Goal: Task Accomplishment & Management: Use online tool/utility

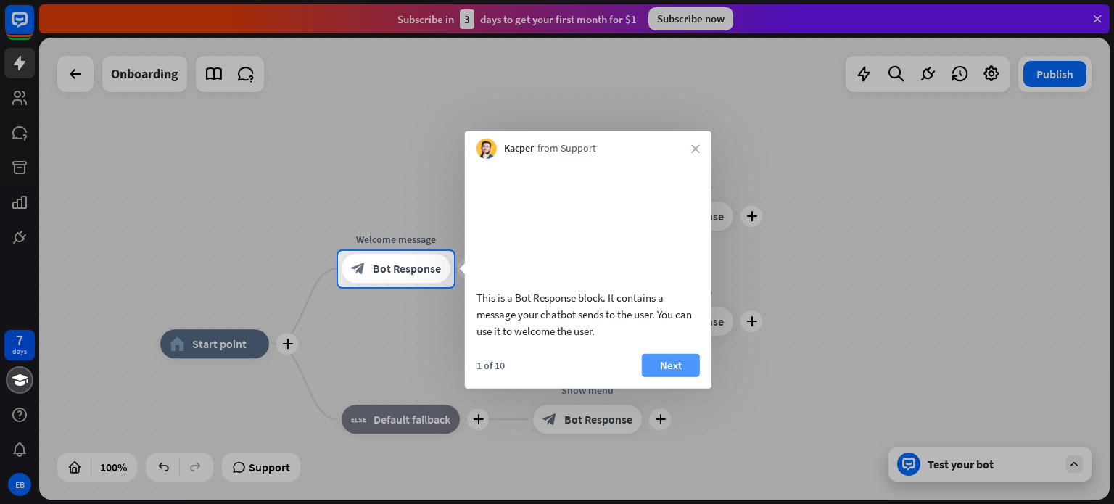
click at [666, 376] on button "Next" at bounding box center [671, 364] width 58 height 23
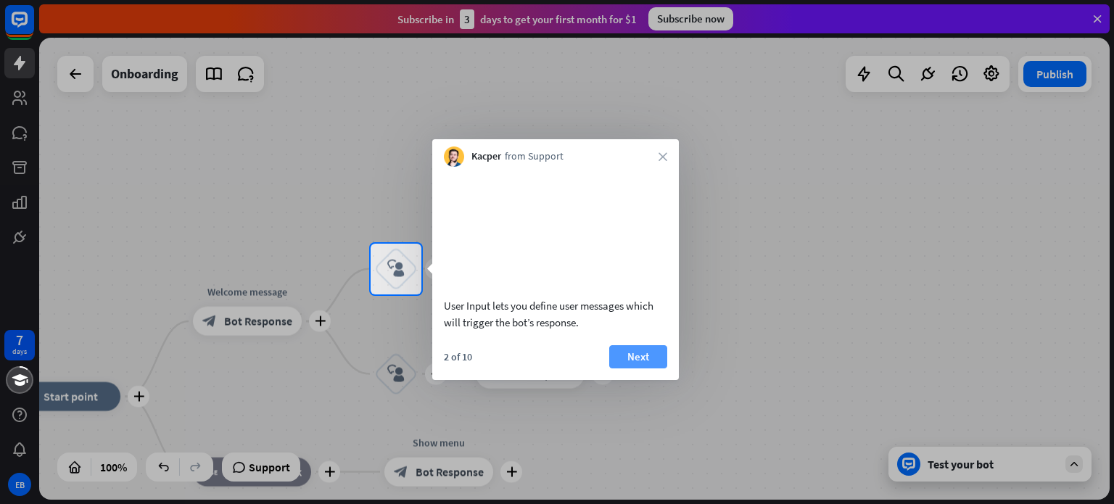
click at [630, 368] on button "Next" at bounding box center [638, 356] width 58 height 23
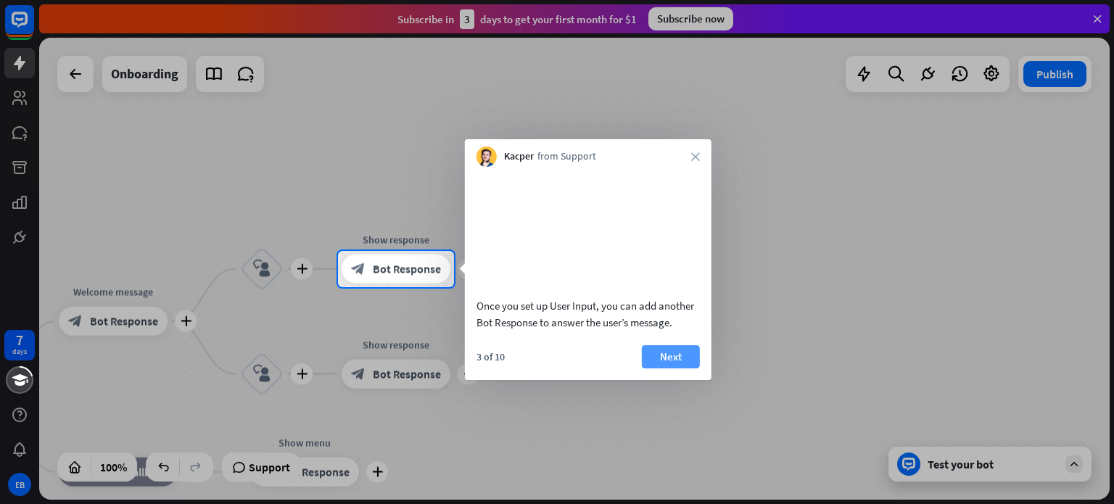
click at [653, 368] on button "Next" at bounding box center [671, 356] width 58 height 23
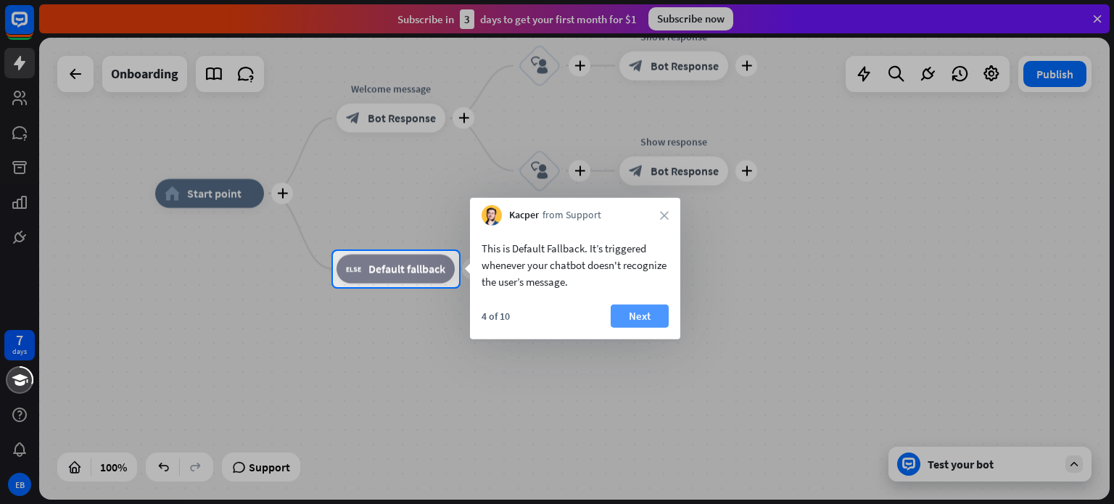
click at [645, 313] on button "Next" at bounding box center [640, 316] width 58 height 23
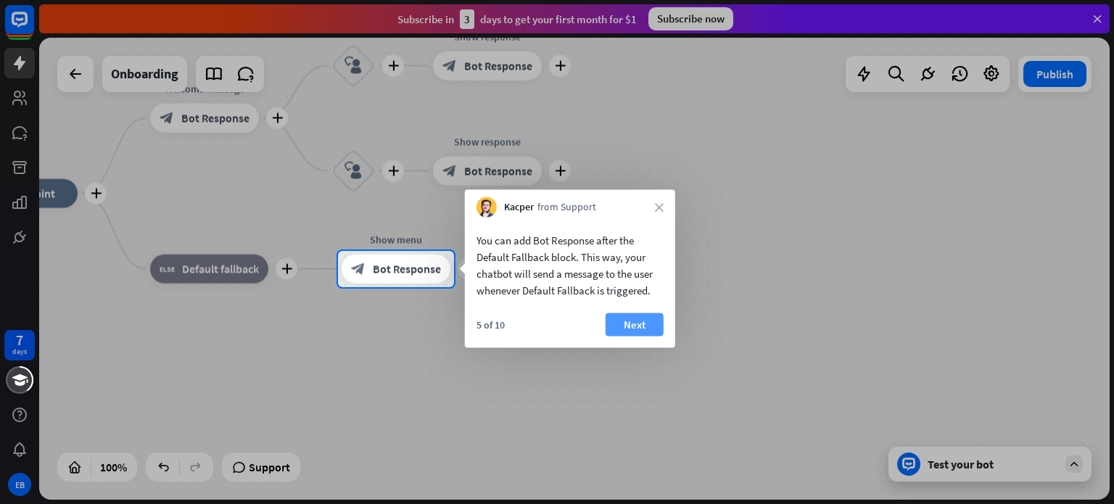
click at [642, 318] on button "Next" at bounding box center [635, 324] width 58 height 23
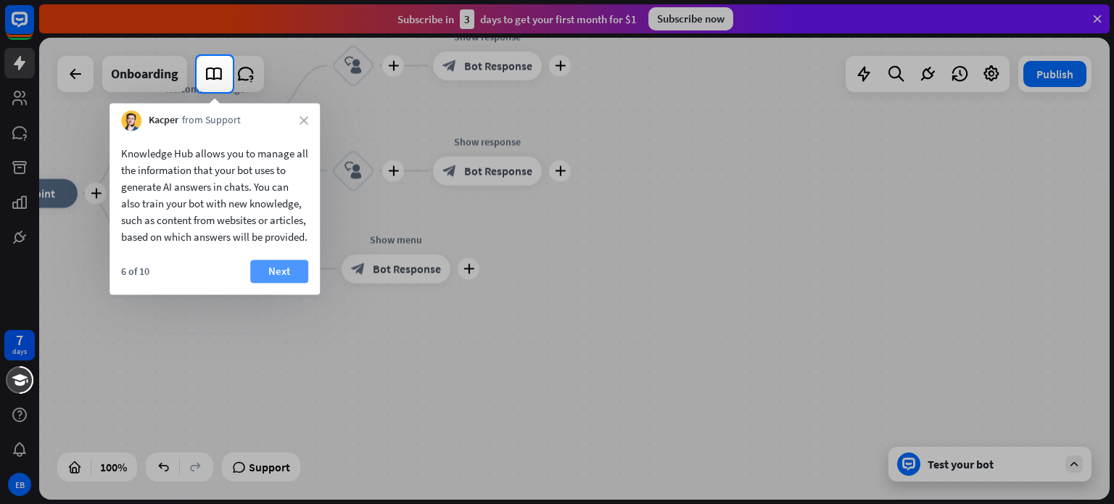
click at [261, 283] on button "Next" at bounding box center [279, 271] width 58 height 23
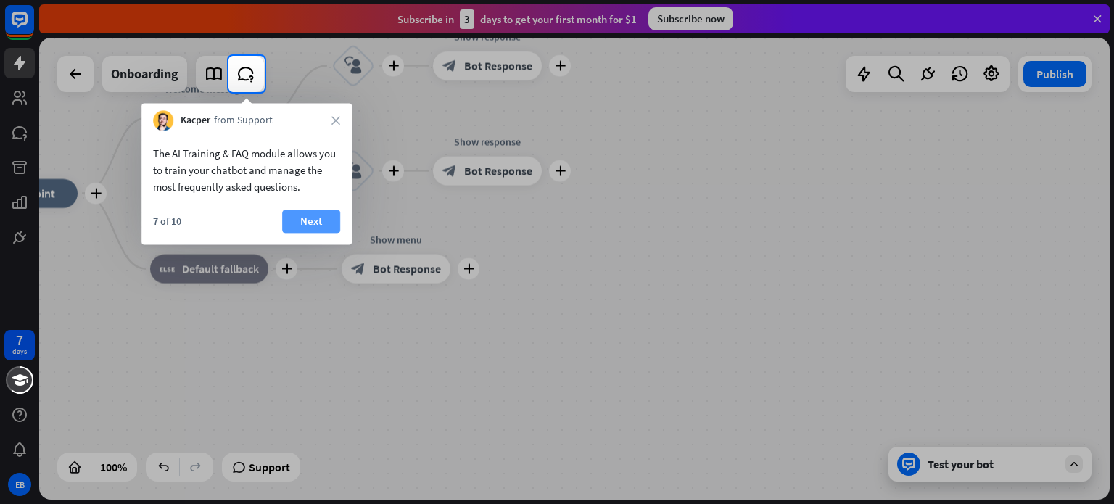
click at [316, 218] on button "Next" at bounding box center [311, 221] width 58 height 23
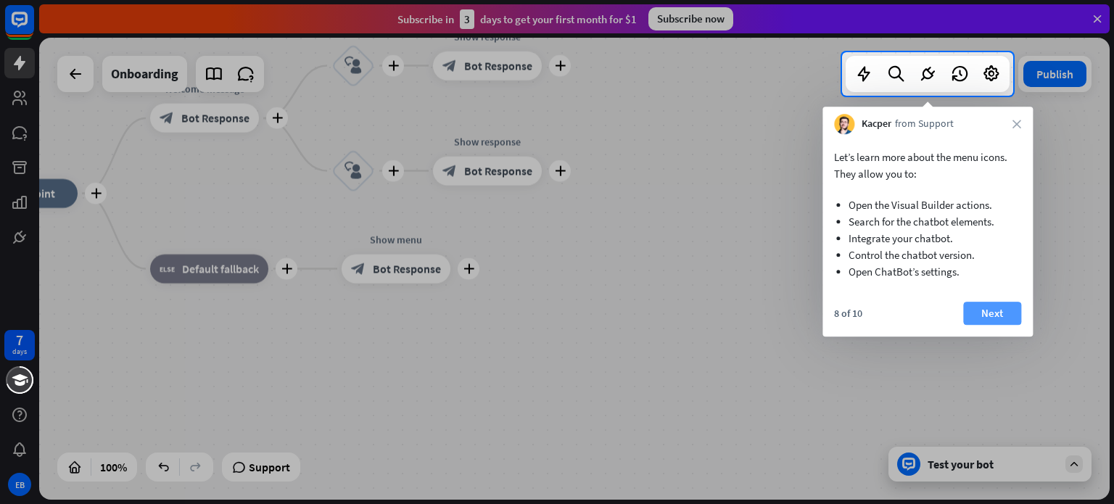
click at [981, 318] on button "Next" at bounding box center [992, 313] width 58 height 23
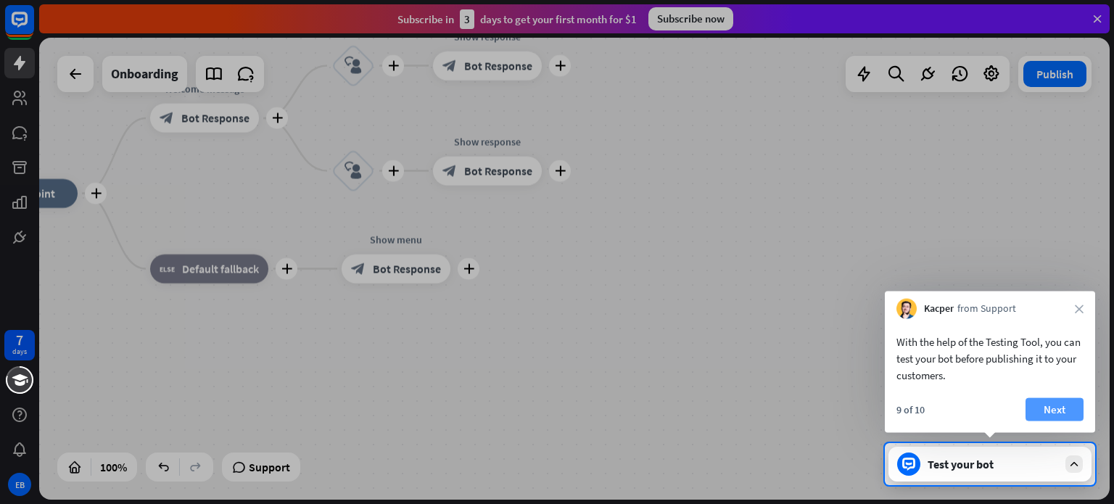
click at [1069, 406] on button "Next" at bounding box center [1055, 409] width 58 height 23
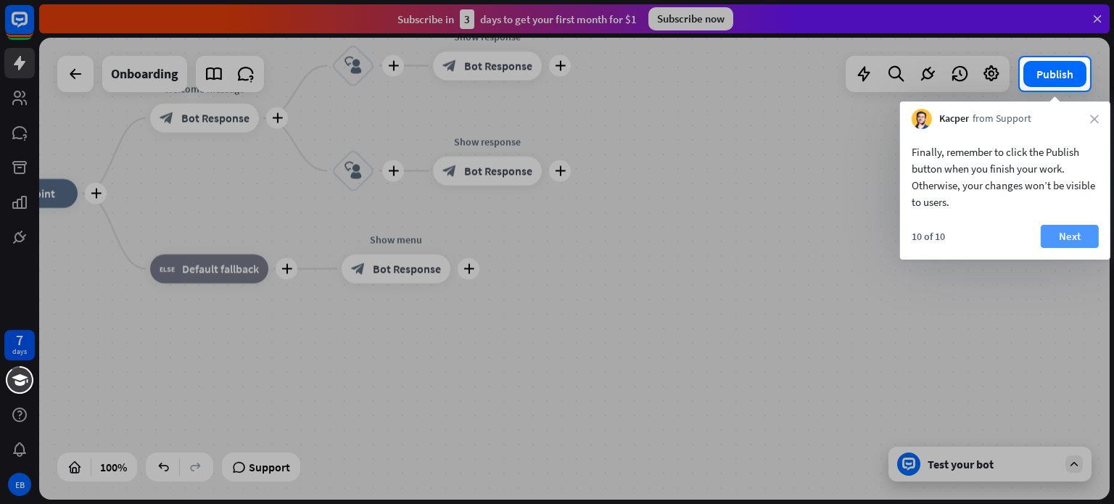
click at [1076, 229] on button "Next" at bounding box center [1070, 236] width 58 height 23
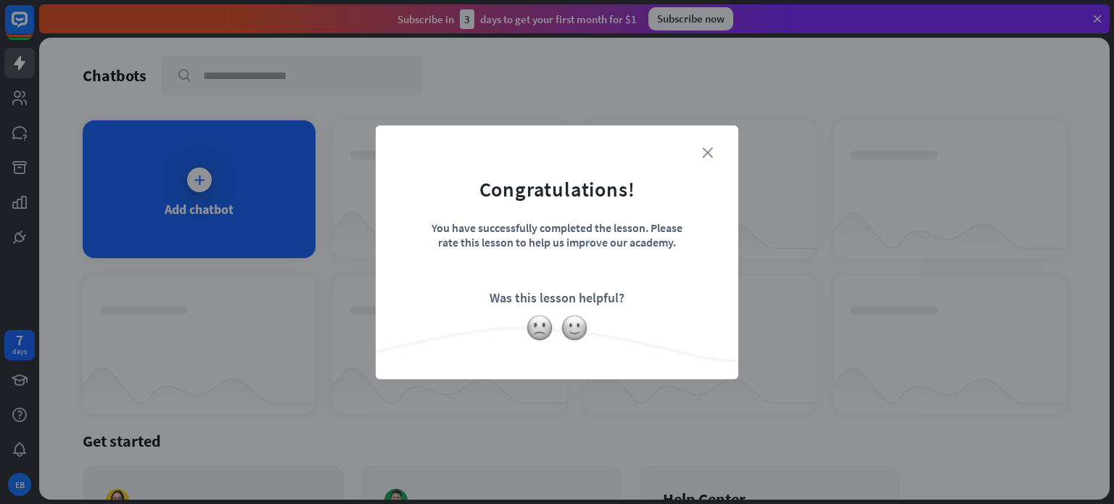
click at [708, 152] on icon "close" at bounding box center [707, 152] width 11 height 11
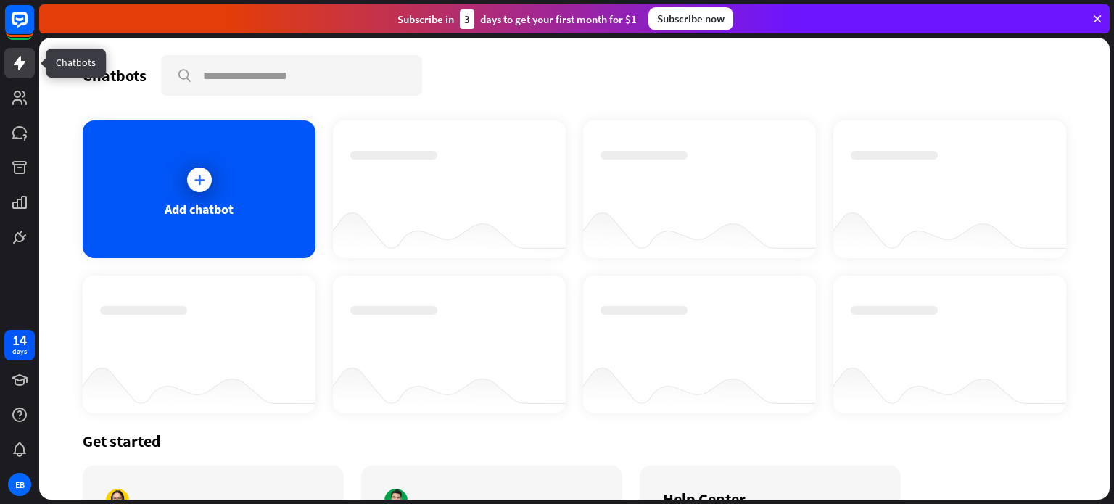
click at [25, 70] on icon at bounding box center [19, 62] width 17 height 17
click at [682, 22] on div "Subscribe now" at bounding box center [690, 18] width 85 height 23
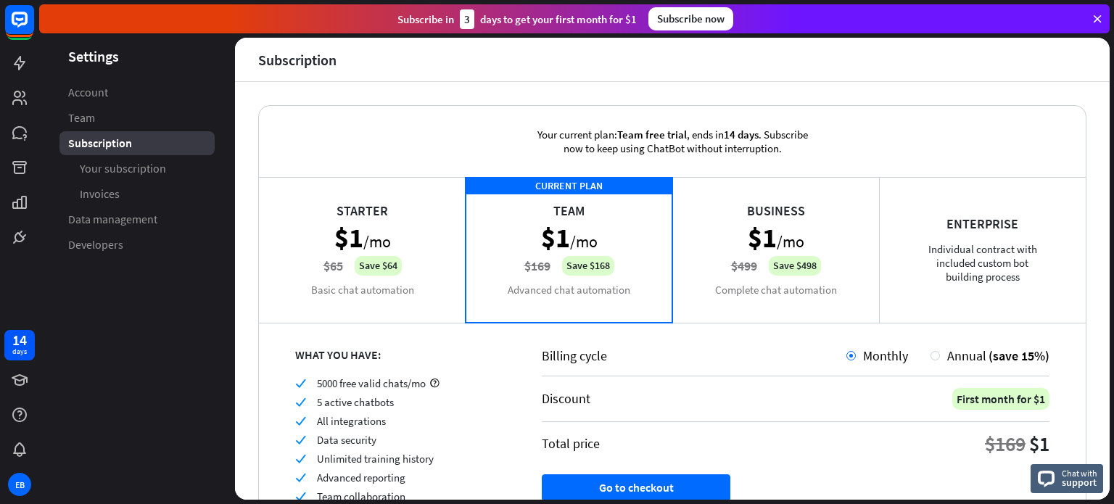
click at [1100, 15] on icon at bounding box center [1097, 18] width 13 height 13
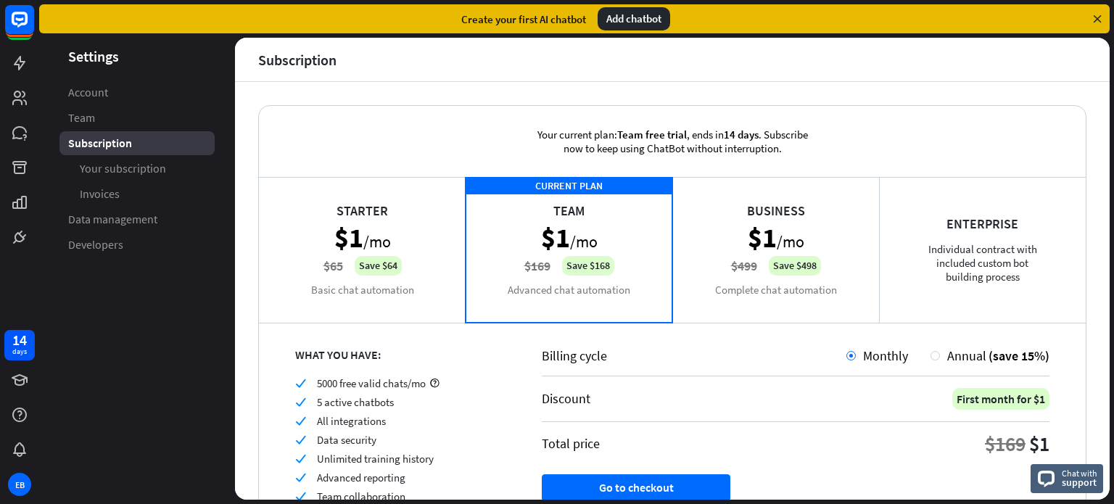
click at [628, 15] on div "Add chatbot" at bounding box center [634, 18] width 73 height 23
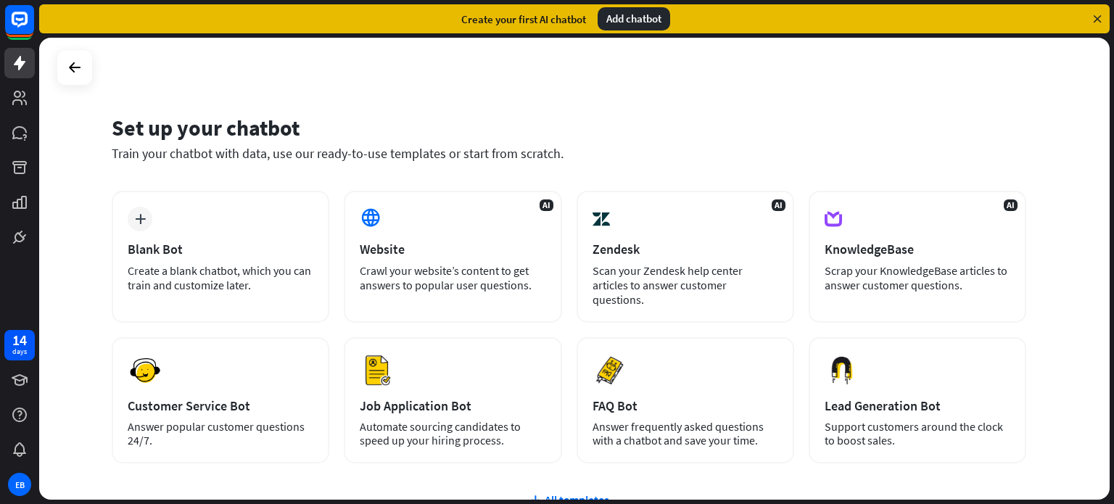
click at [651, 109] on div "Set up your chatbot Train your chatbot with data, use our ready-to-use template…" at bounding box center [569, 147] width 915 height 88
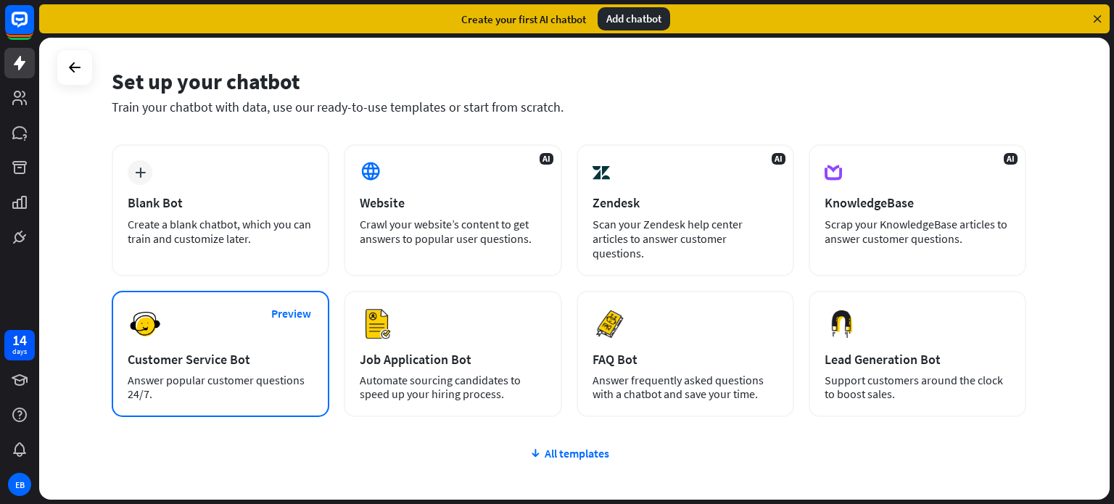
scroll to position [73, 0]
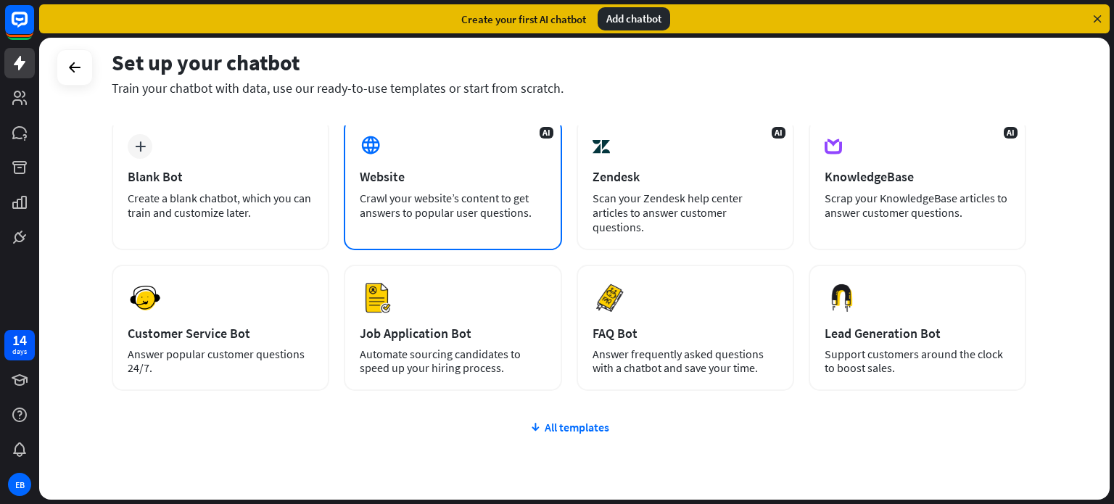
click at [427, 178] on div "Website" at bounding box center [453, 176] width 186 height 17
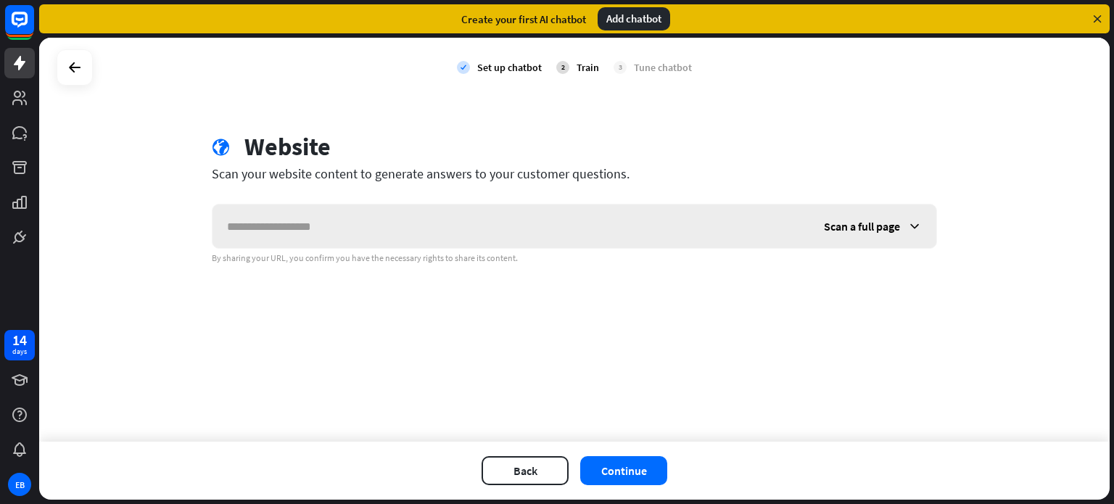
click at [917, 226] on icon at bounding box center [914, 226] width 15 height 15
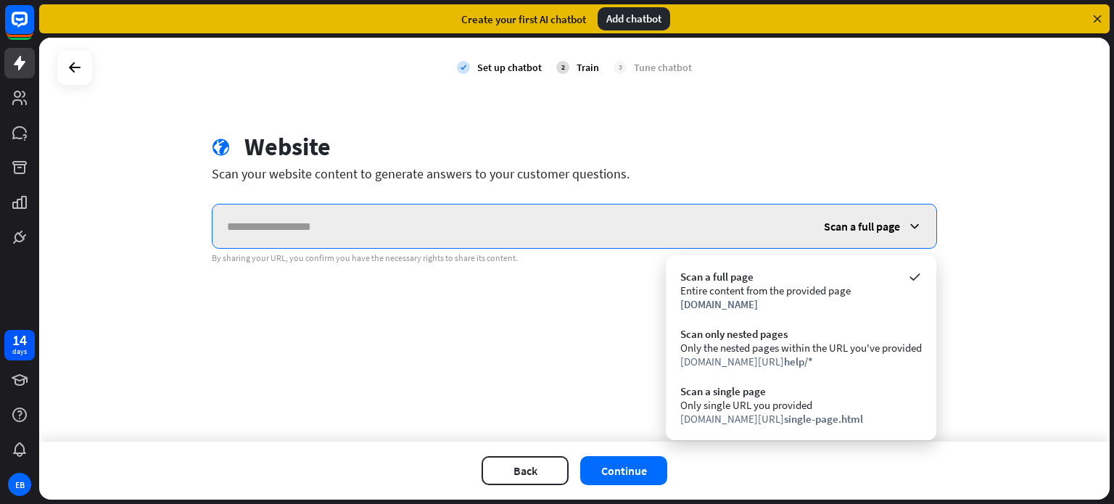
click at [437, 231] on input "text" at bounding box center [511, 227] width 597 height 44
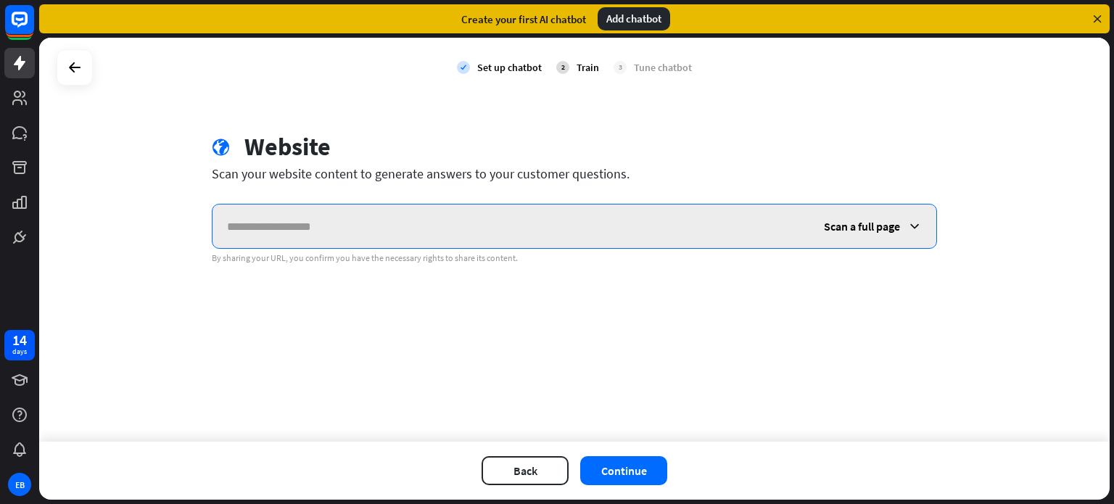
click at [274, 226] on input "text" at bounding box center [511, 227] width 597 height 44
paste input "**********"
type input "**********"
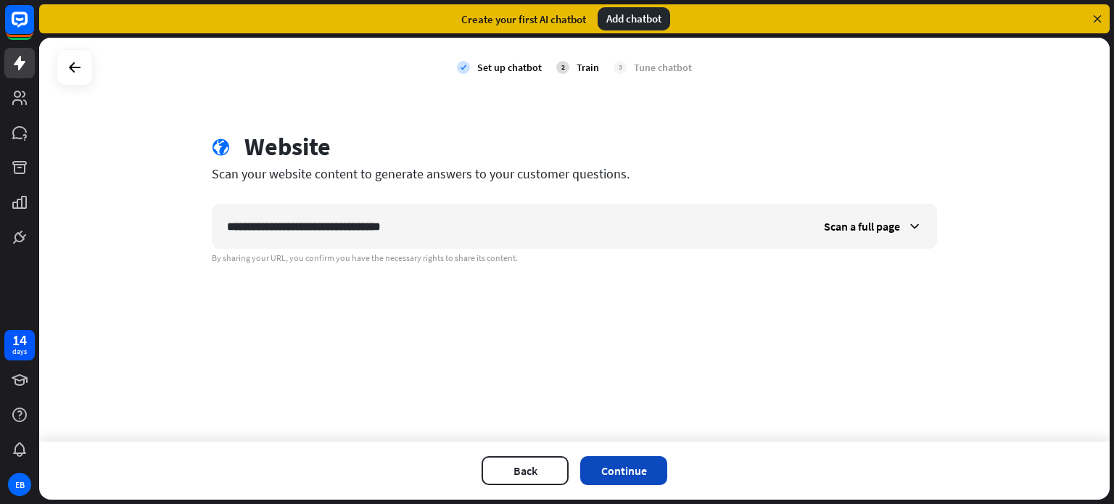
click at [624, 466] on button "Continue" at bounding box center [623, 470] width 87 height 29
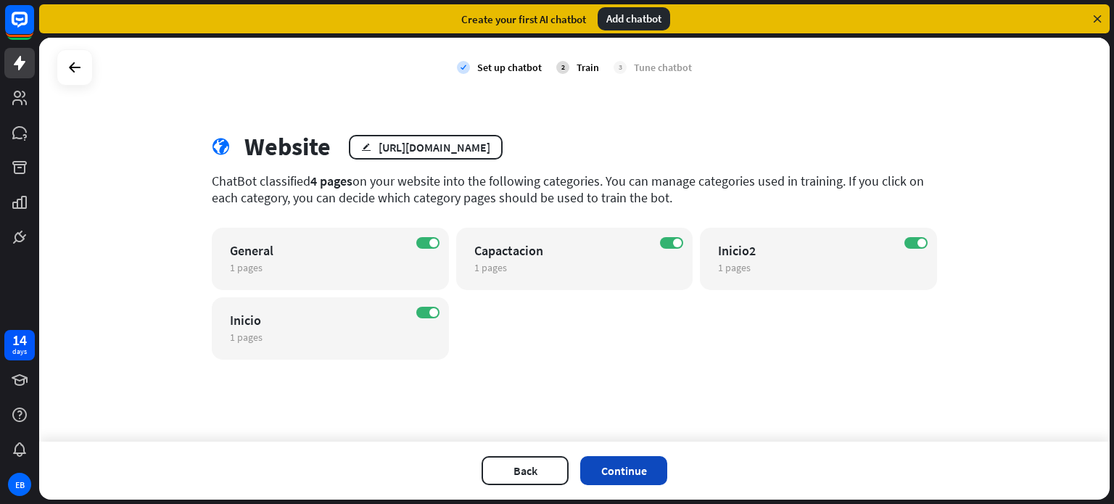
click at [619, 472] on button "Continue" at bounding box center [623, 470] width 87 height 29
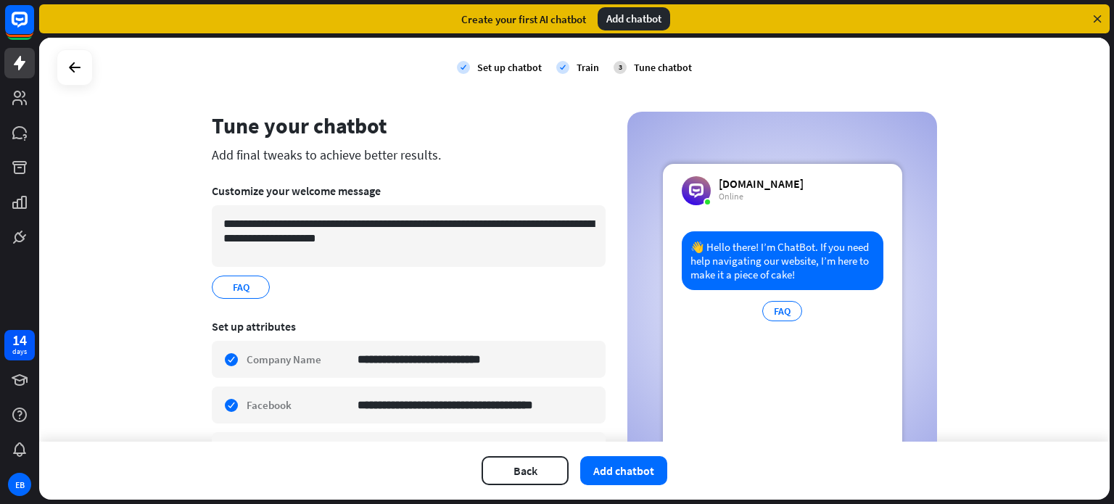
scroll to position [10, 0]
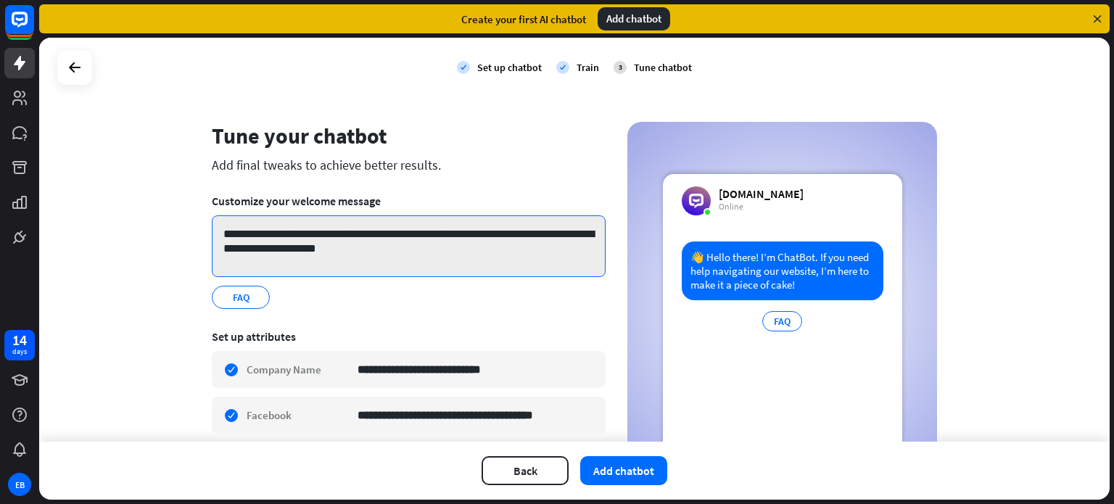
click at [254, 227] on textarea "**********" at bounding box center [409, 246] width 394 height 62
drag, startPoint x: 220, startPoint y: 229, endPoint x: 358, endPoint y: 252, distance: 140.4
click at [371, 261] on textarea "**********" at bounding box center [409, 246] width 394 height 62
paste textarea "**********"
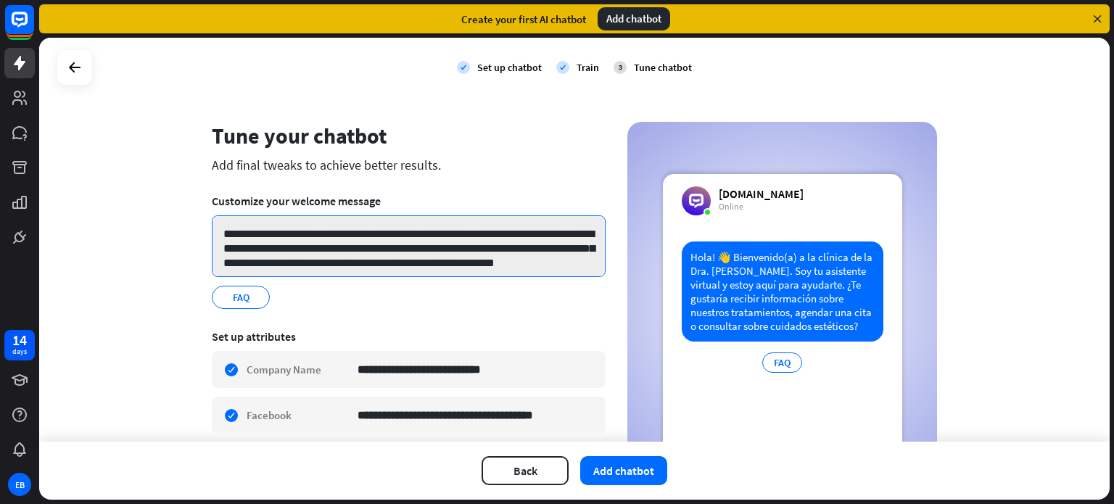
scroll to position [9, 0]
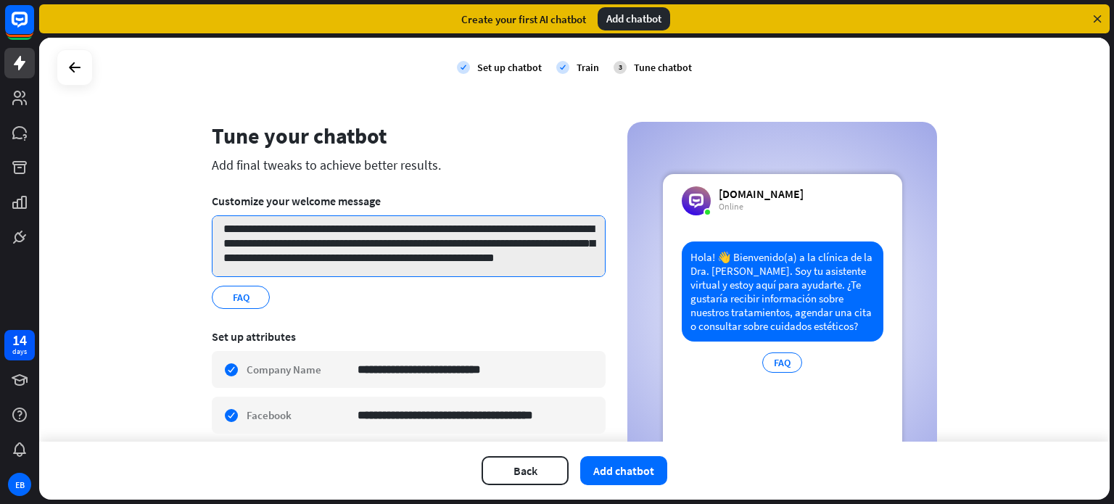
click at [263, 225] on textarea "**********" at bounding box center [409, 246] width 394 height 62
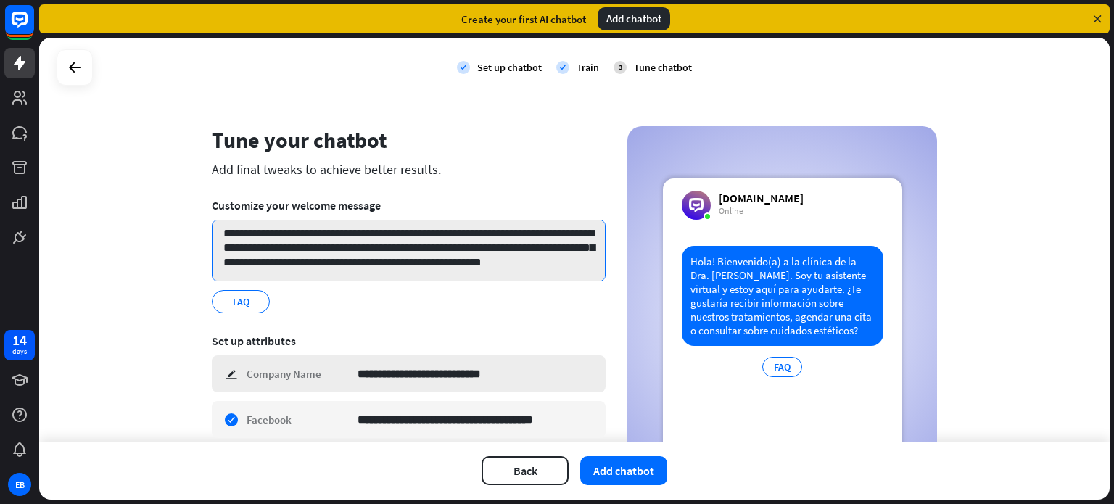
scroll to position [0, 0]
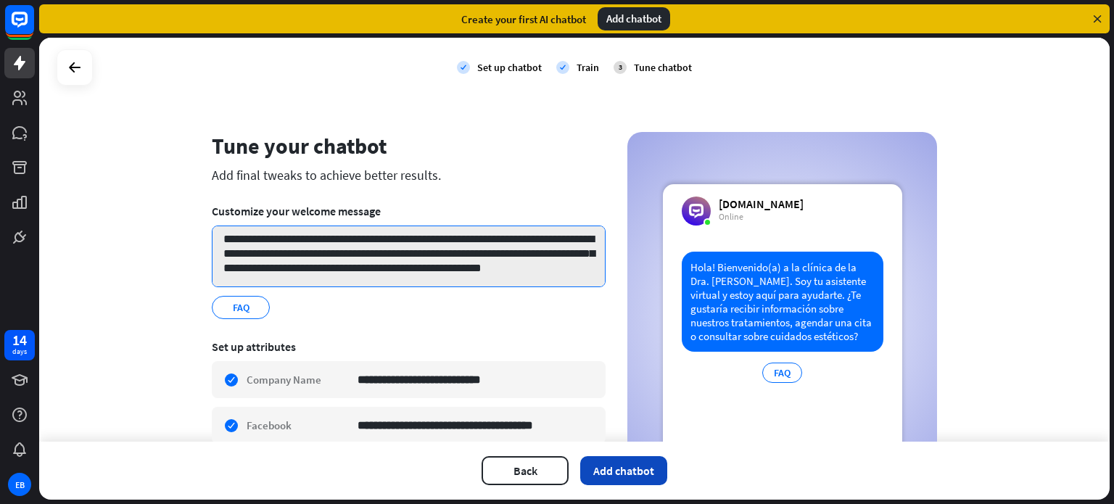
type textarea "**********"
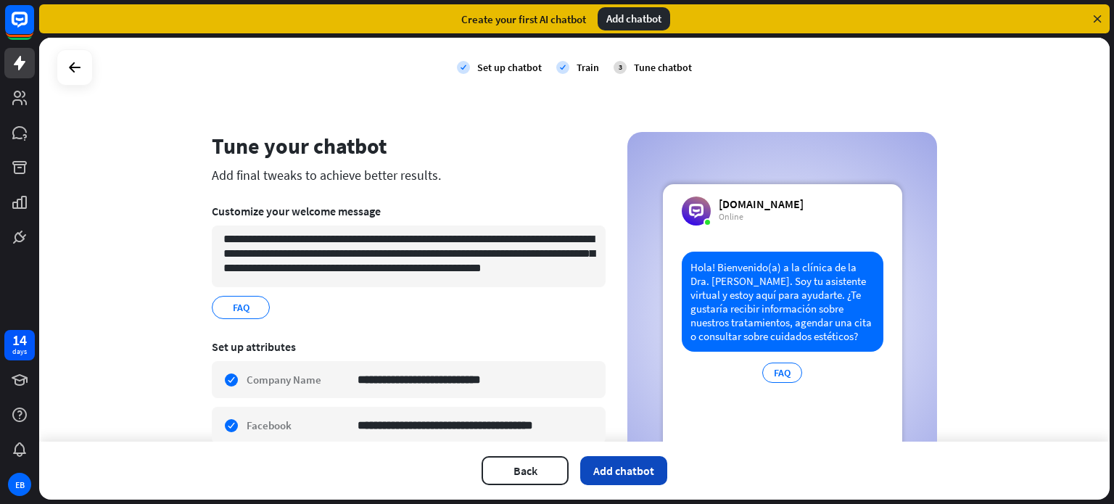
click at [612, 472] on button "Add chatbot" at bounding box center [623, 470] width 87 height 29
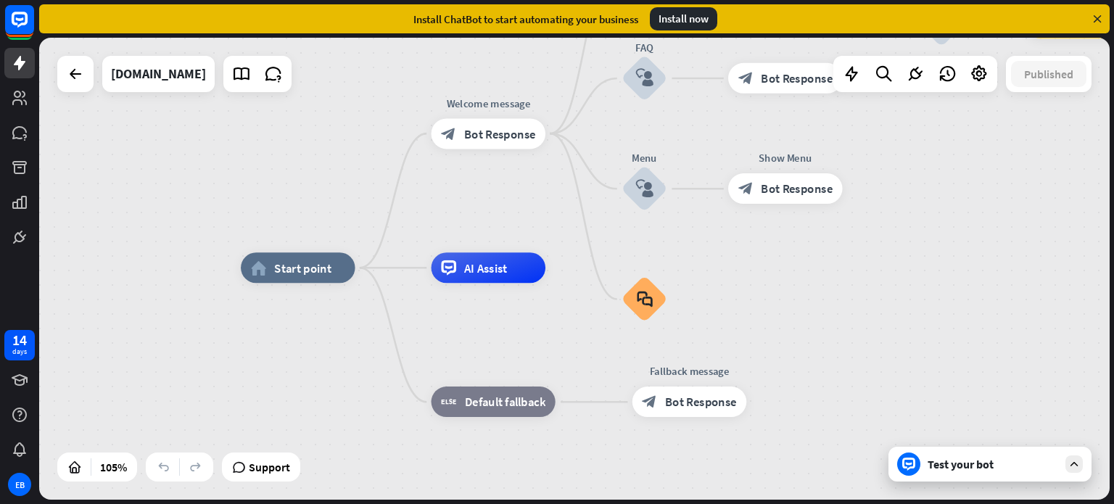
click at [984, 153] on div "home_2 Start point Welcome message block_bot_response Bot Response Back to Menu…" at bounding box center [574, 269] width 1071 height 462
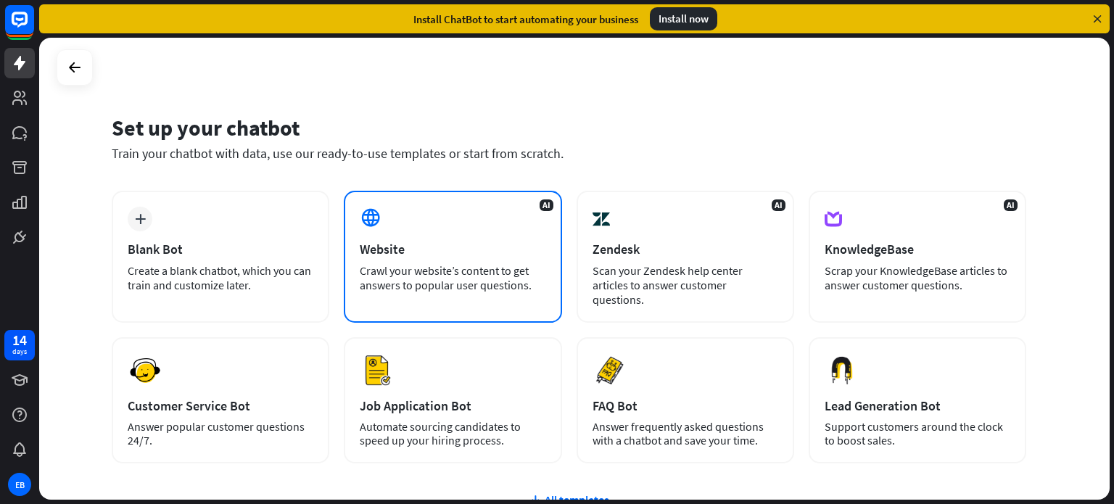
click at [473, 241] on div "Website" at bounding box center [453, 249] width 186 height 17
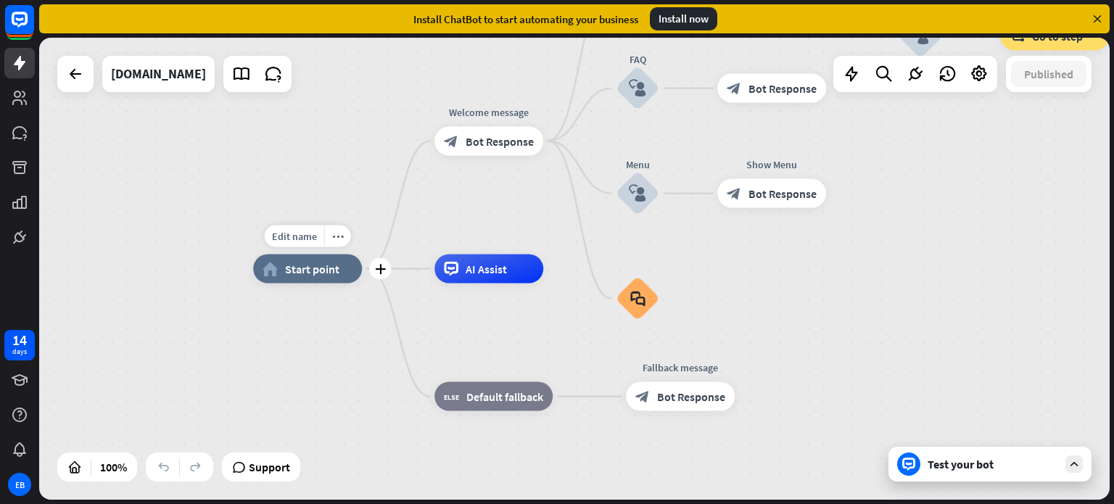
click at [319, 271] on span "Start point" at bounding box center [312, 269] width 54 height 15
click at [226, 164] on div "home_2 Start point Welcome message block_bot_response Bot Response Back to Menu…" at bounding box center [574, 269] width 1071 height 462
click at [684, 19] on div "Install now" at bounding box center [683, 18] width 67 height 23
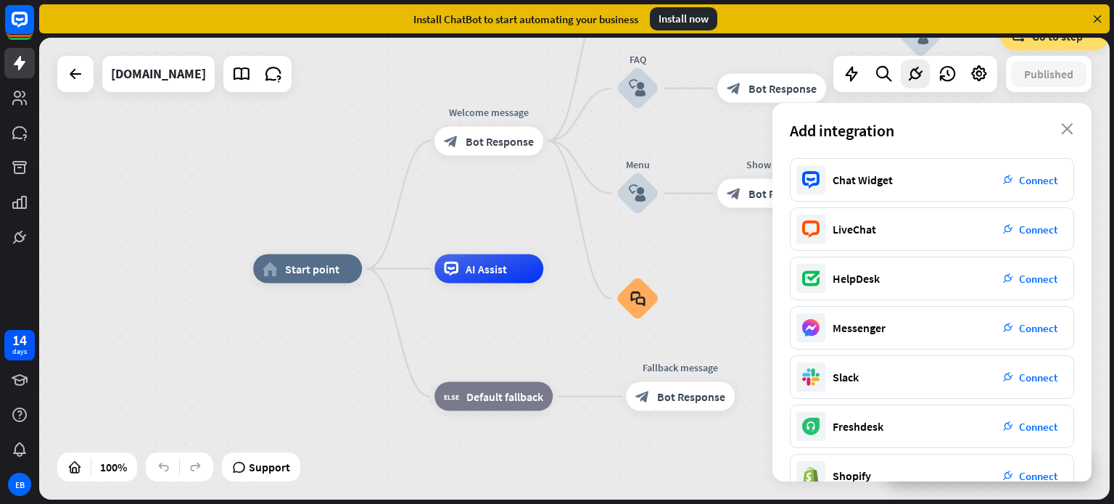
click at [252, 155] on div "home_2 Start point Welcome message block_bot_response Bot Response Back to Menu…" at bounding box center [574, 269] width 1071 height 462
click at [1065, 125] on icon "close" at bounding box center [1067, 129] width 12 height 12
